Goal: Task Accomplishment & Management: Manage account settings

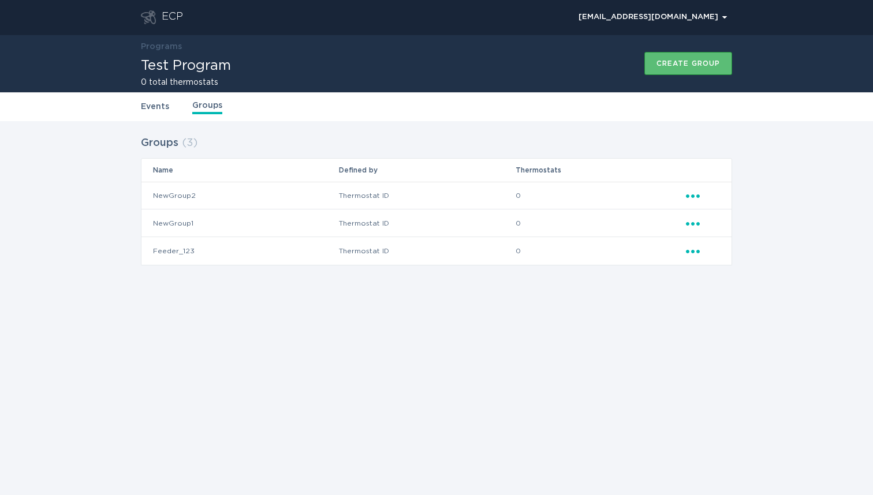
click at [695, 223] on icon "Ellipsis" at bounding box center [694, 222] width 16 height 10
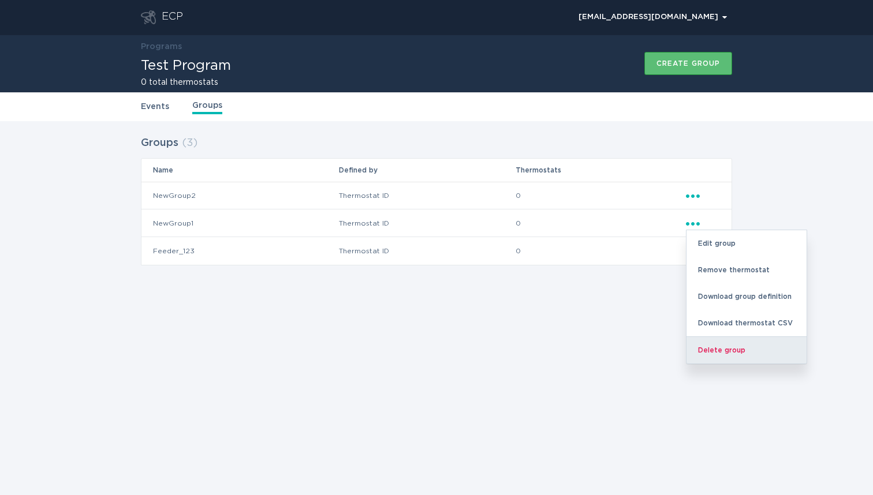
click at [721, 352] on div "Delete group" at bounding box center [746, 349] width 120 height 27
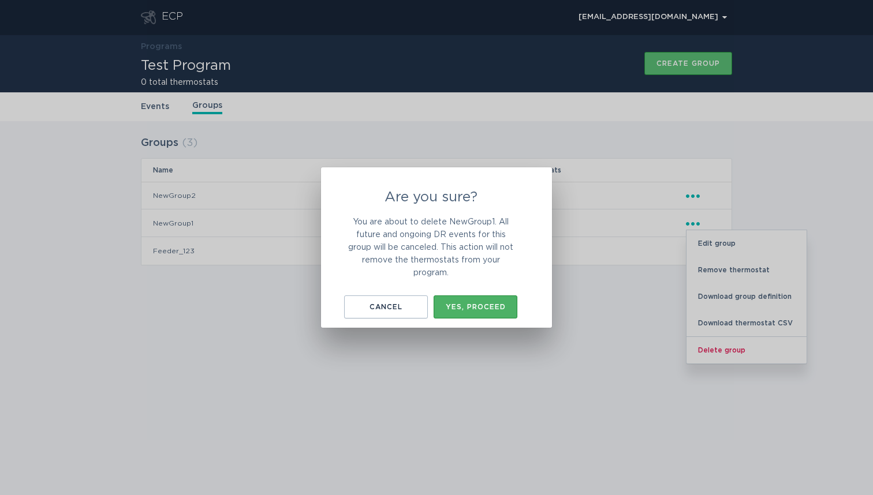
click at [491, 302] on button "Yes, proceed" at bounding box center [475, 306] width 84 height 23
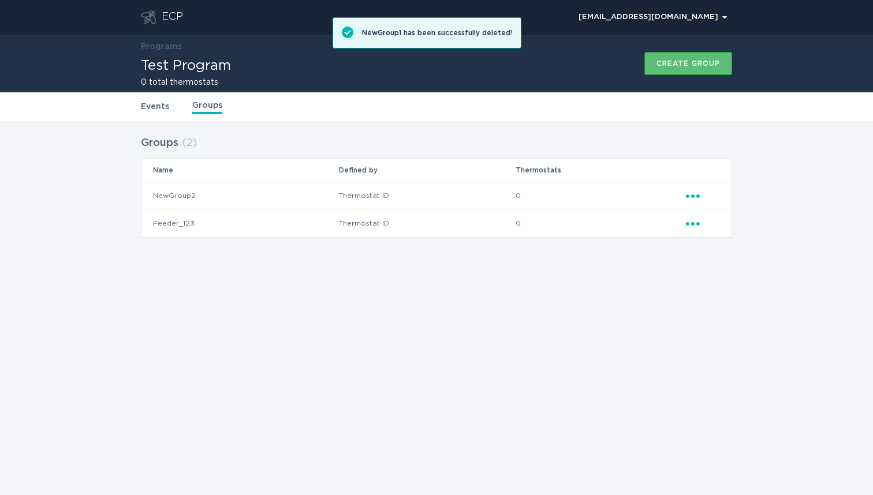
click at [694, 190] on icon "Ellipsis" at bounding box center [694, 194] width 16 height 10
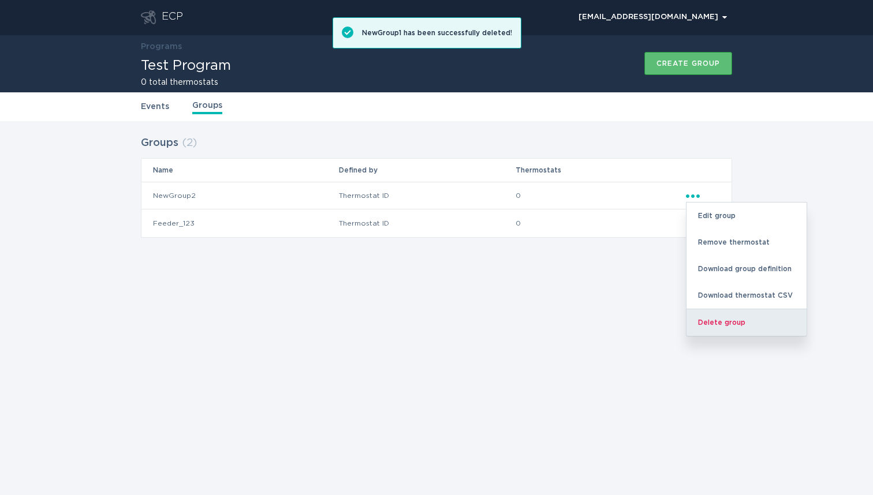
click at [719, 323] on div "Delete group" at bounding box center [746, 322] width 120 height 27
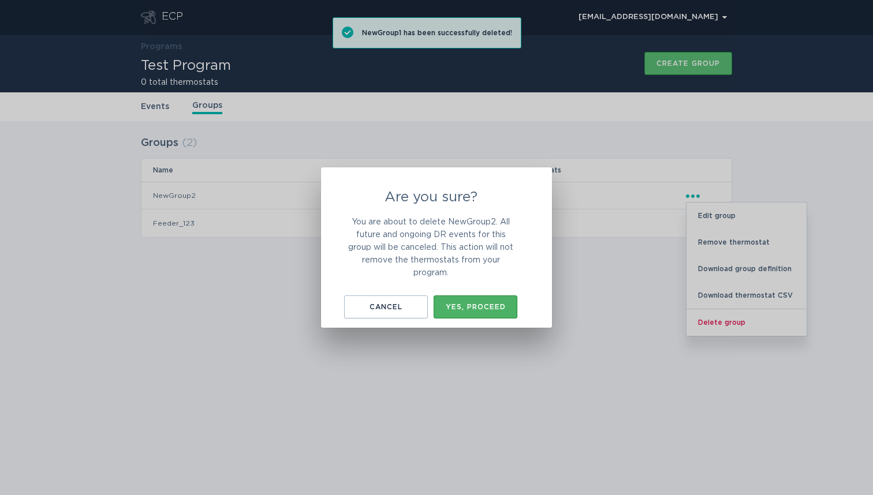
click at [479, 304] on div "Yes, proceed" at bounding box center [475, 307] width 72 height 7
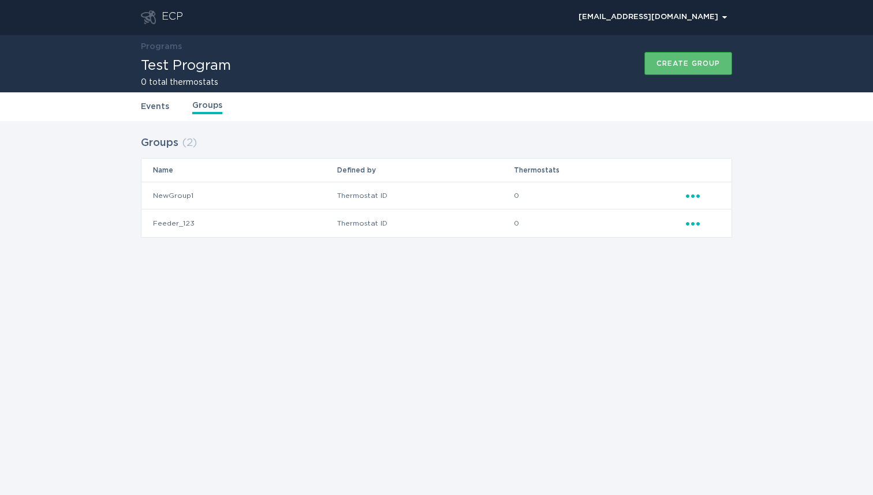
click at [705, 195] on div "Ellipsis" at bounding box center [703, 195] width 34 height 13
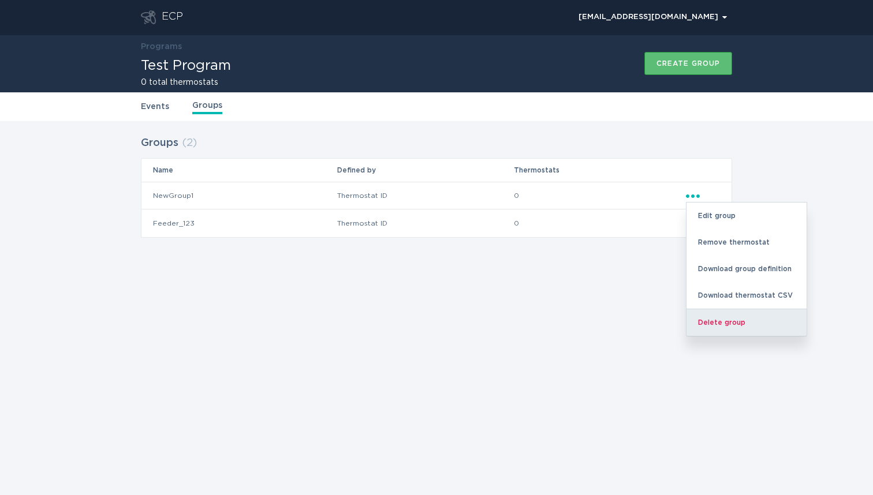
click at [725, 321] on div "Delete group" at bounding box center [746, 322] width 120 height 27
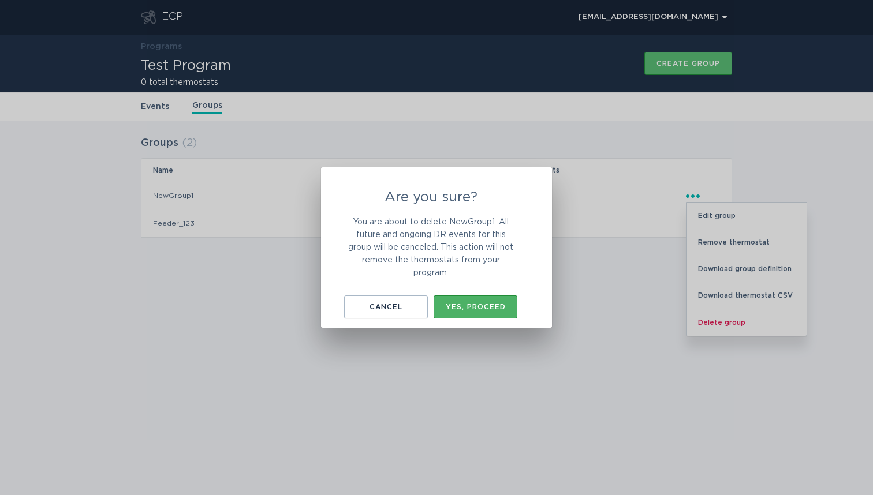
click at [469, 308] on div "Yes, proceed" at bounding box center [475, 307] width 72 height 7
